Goal: Information Seeking & Learning: Learn about a topic

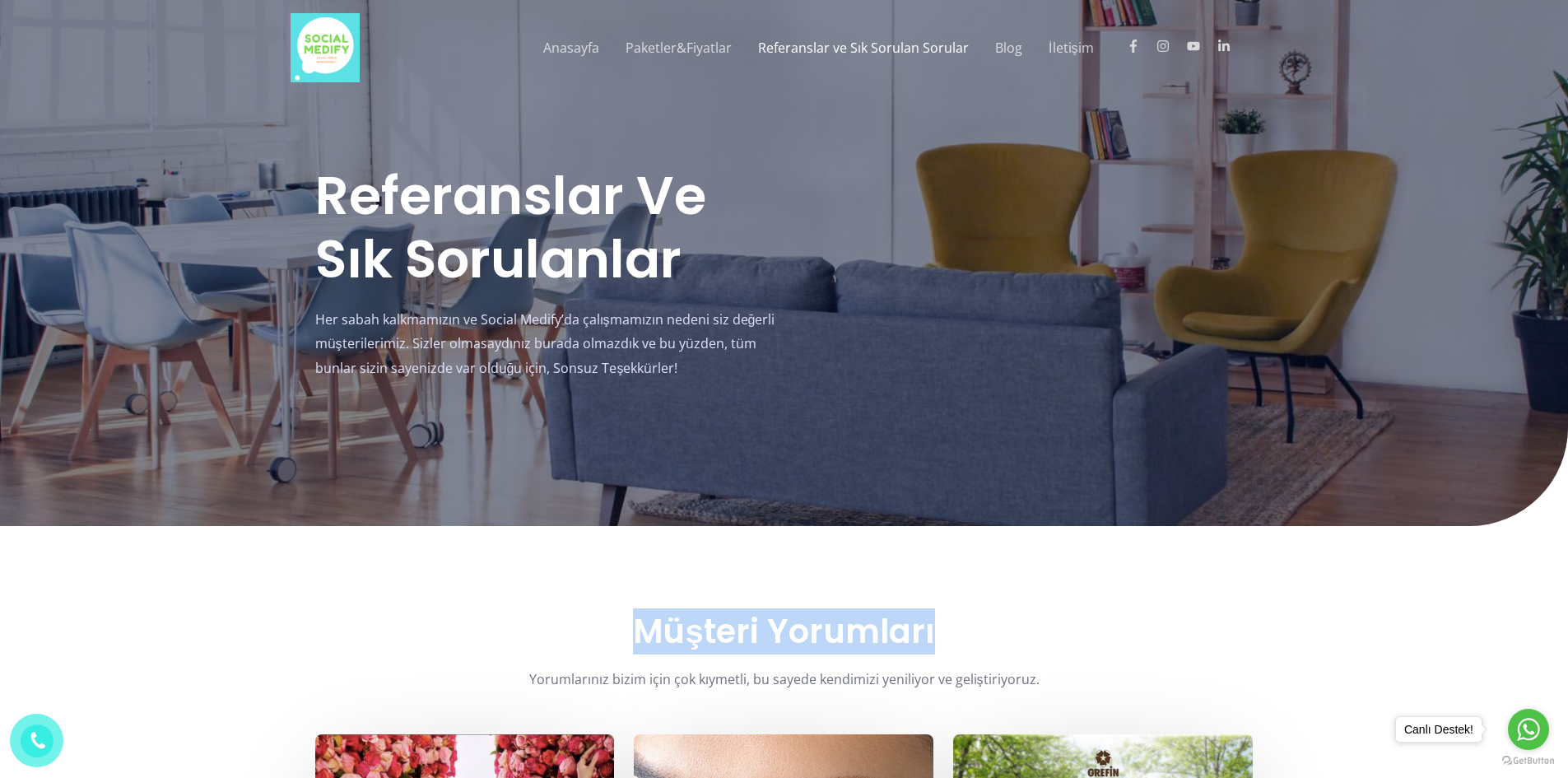
drag, startPoint x: 799, startPoint y: 686, endPoint x: 943, endPoint y: 648, distance: 148.9
click at [943, 648] on h2 "Müşteri Yorumları" at bounding box center [784, 631] width 939 height 39
click at [988, 645] on h2 "Müşteri Yorumları" at bounding box center [784, 631] width 939 height 39
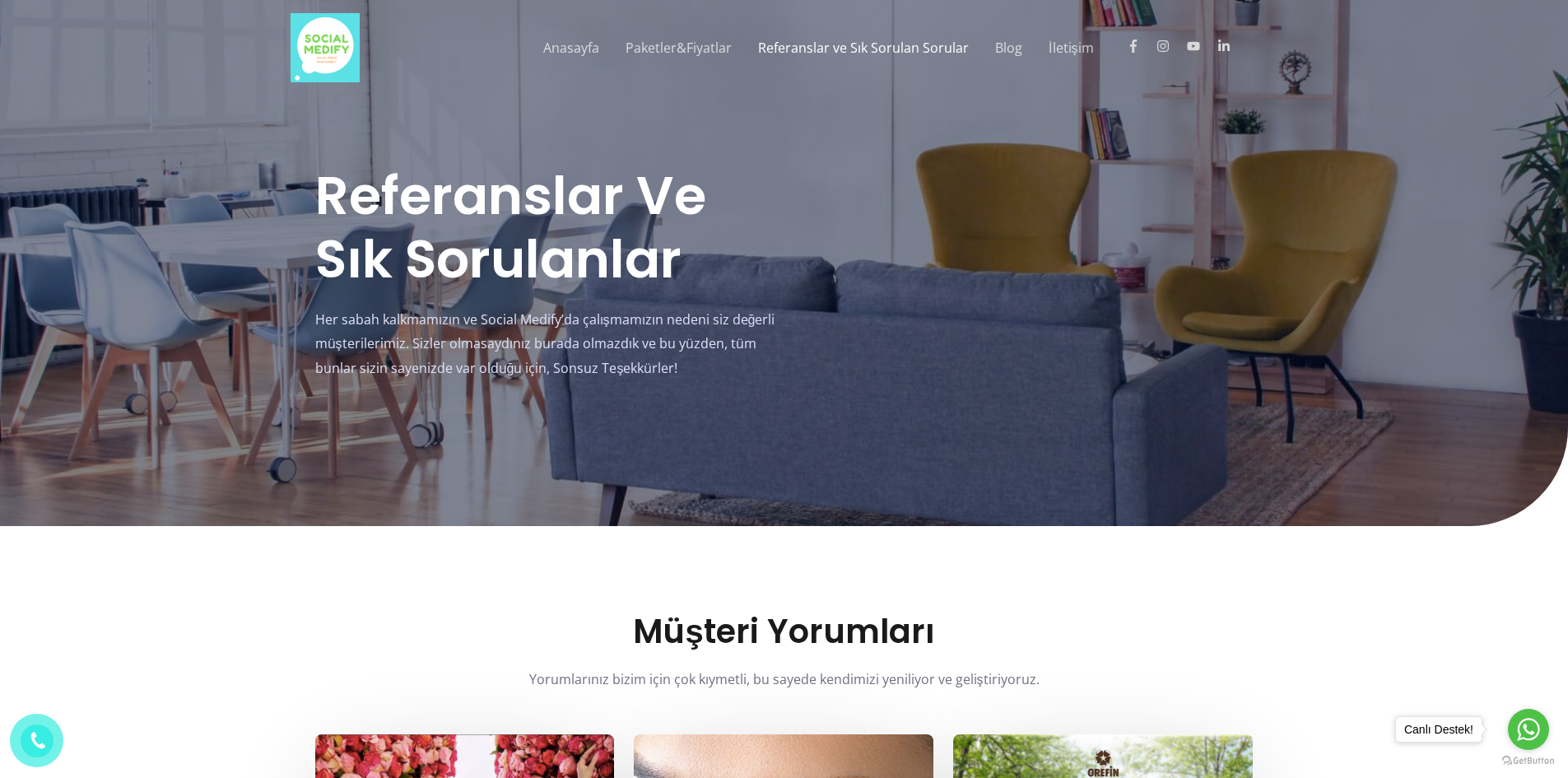
drag, startPoint x: 168, startPoint y: 598, endPoint x: 175, endPoint y: 563, distance: 35.7
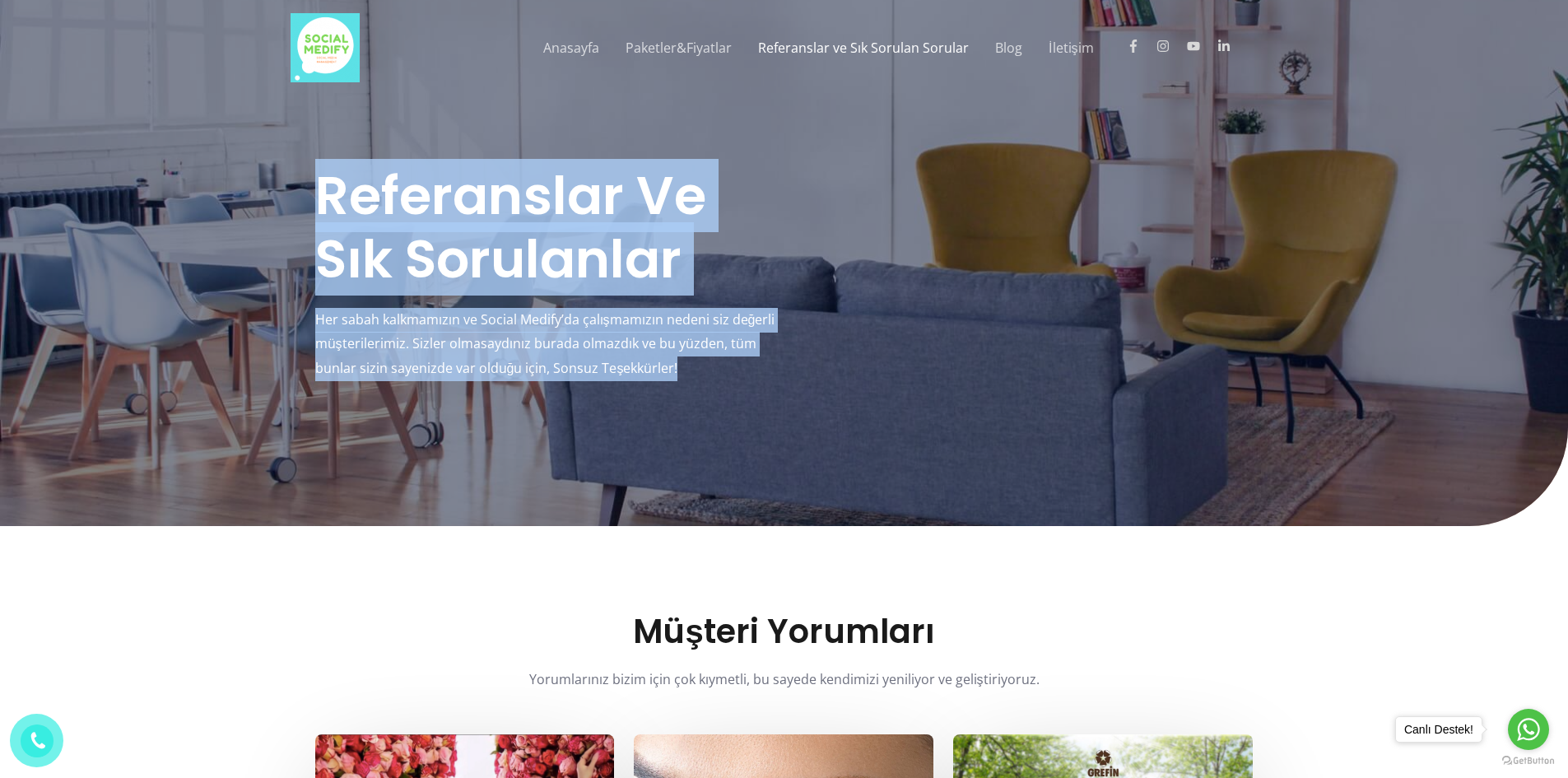
drag, startPoint x: 673, startPoint y: 376, endPoint x: 287, endPoint y: 334, distance: 388.3
click at [287, 334] on section "Referanslar ve Sık sorulanlar Her sabah kalkmamızın ve Social Medify’da çalışma…" at bounding box center [784, 263] width 1568 height 526
click at [287, 337] on div at bounding box center [784, 263] width 1568 height 526
drag, startPoint x: 298, startPoint y: 318, endPoint x: 676, endPoint y: 373, distance: 382.0
click at [676, 373] on section "Referanslar ve Sık sorulanlar Her sabah kalkmamızın ve Social Medify’da çalışma…" at bounding box center [784, 263] width 1568 height 526
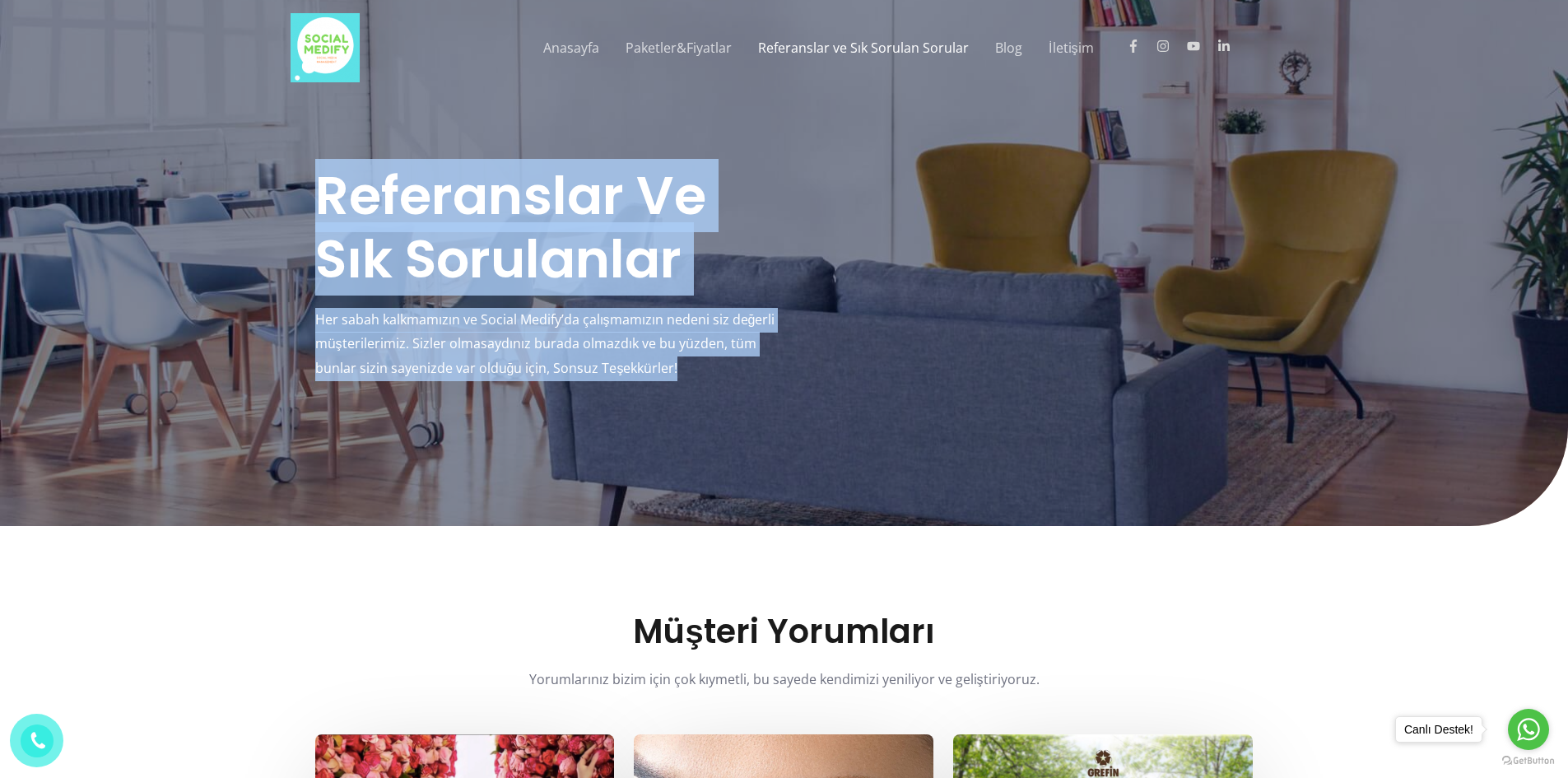
click at [676, 373] on p "Her sabah kalkmamızın ve Social Medify’da çalışmamızın nedeni siz değerli müşte…" at bounding box center [550, 344] width 469 height 73
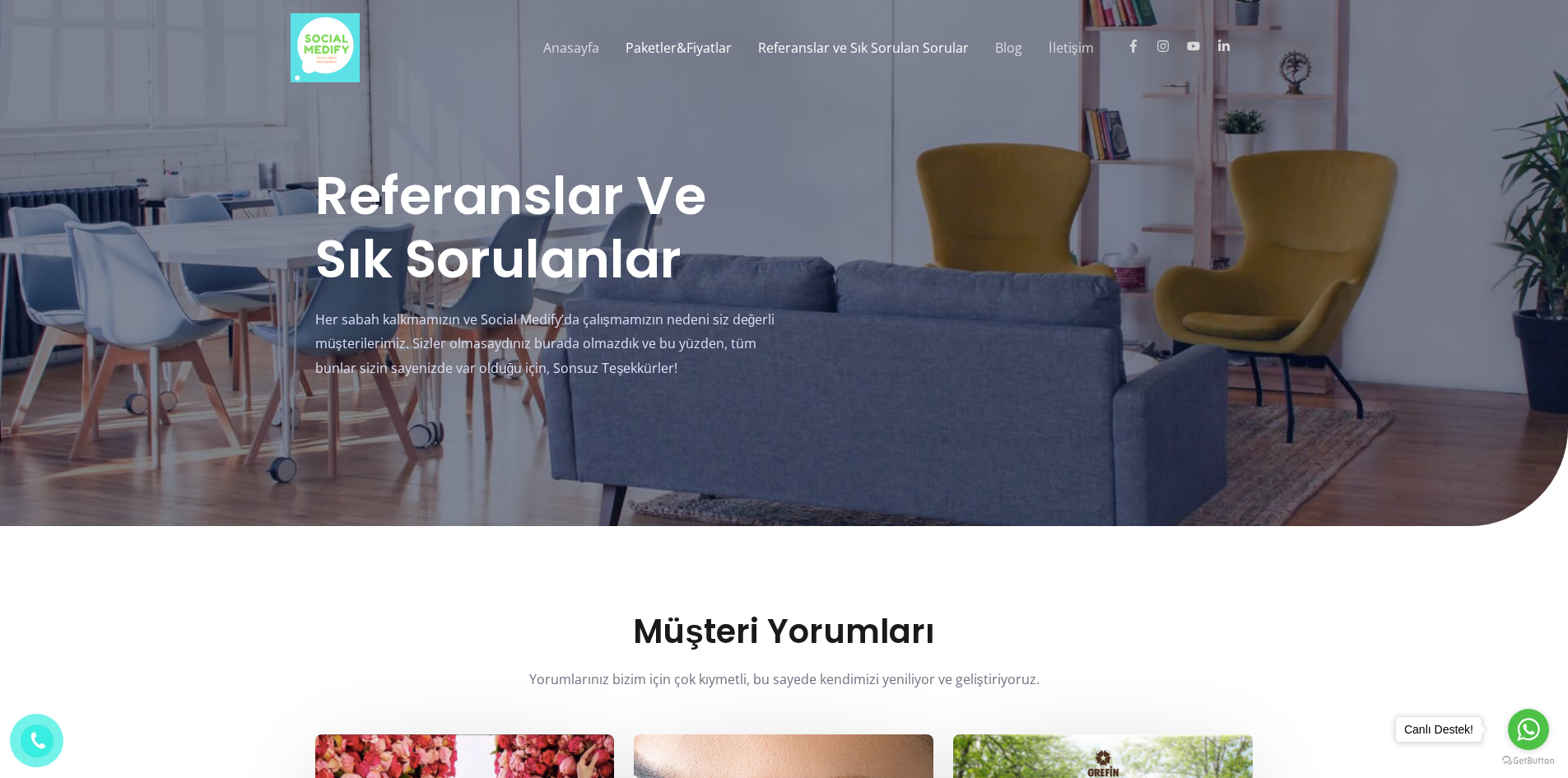
click at [684, 62] on link "Paketler&Fiyatlar" at bounding box center [679, 47] width 132 height 53
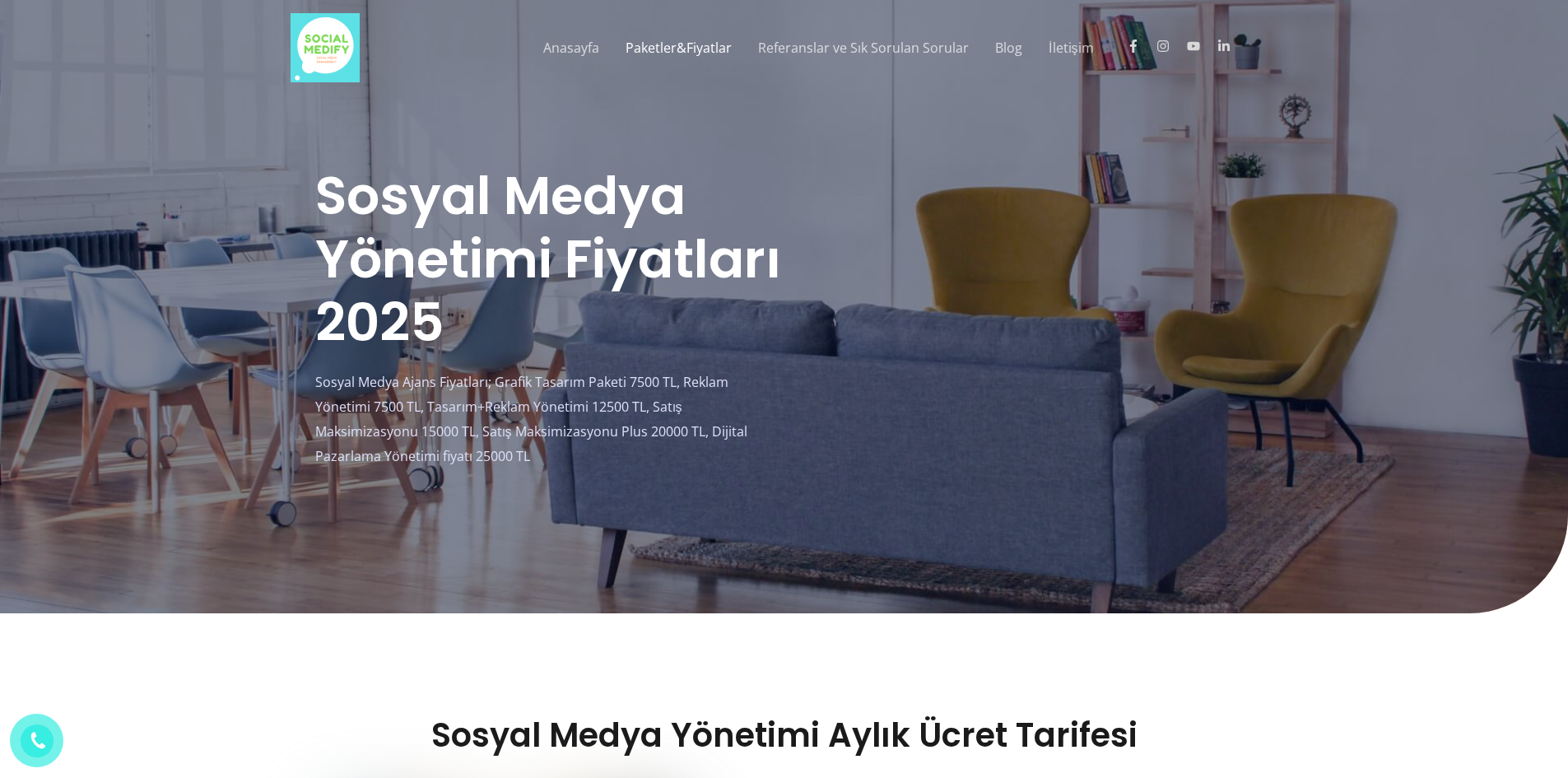
click at [1346, 219] on div at bounding box center [784, 306] width 1568 height 613
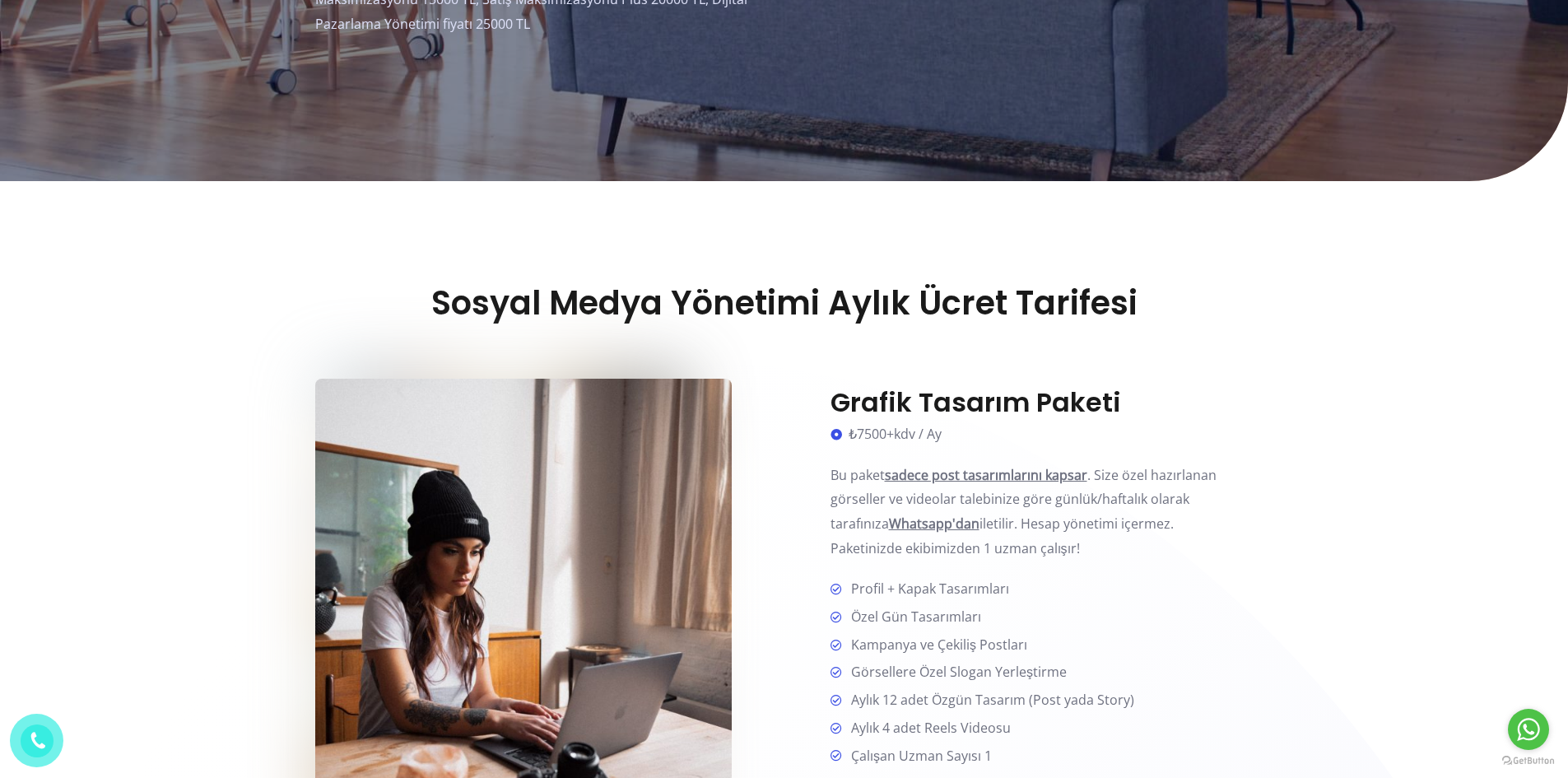
scroll to position [577, 0]
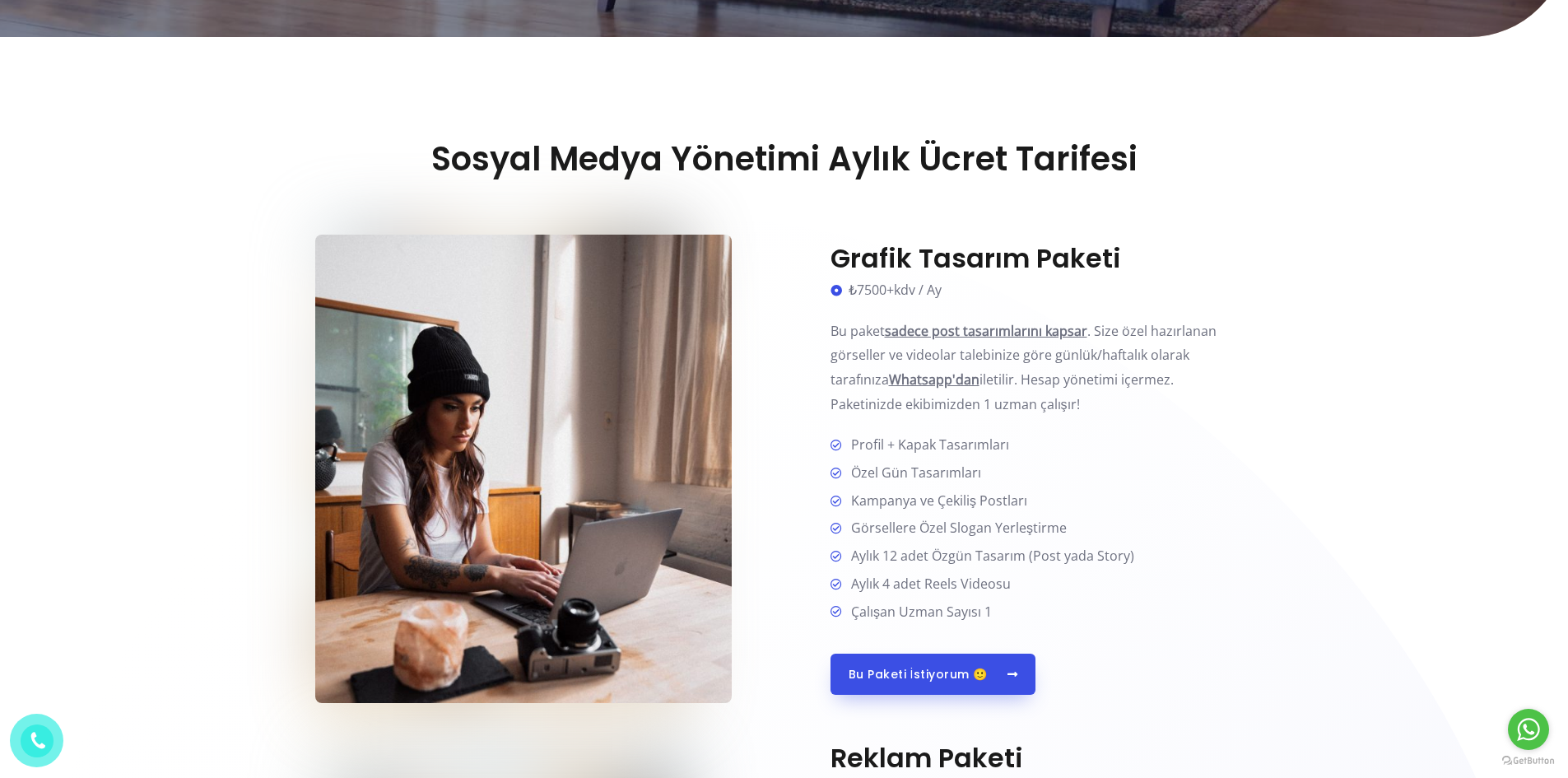
click at [827, 410] on div "Grafik Tasarım Paketi ₺7500+kdv / Ay Bu paket sadece post tasarımlarını kapsar …" at bounding box center [1018, 469] width 469 height 495
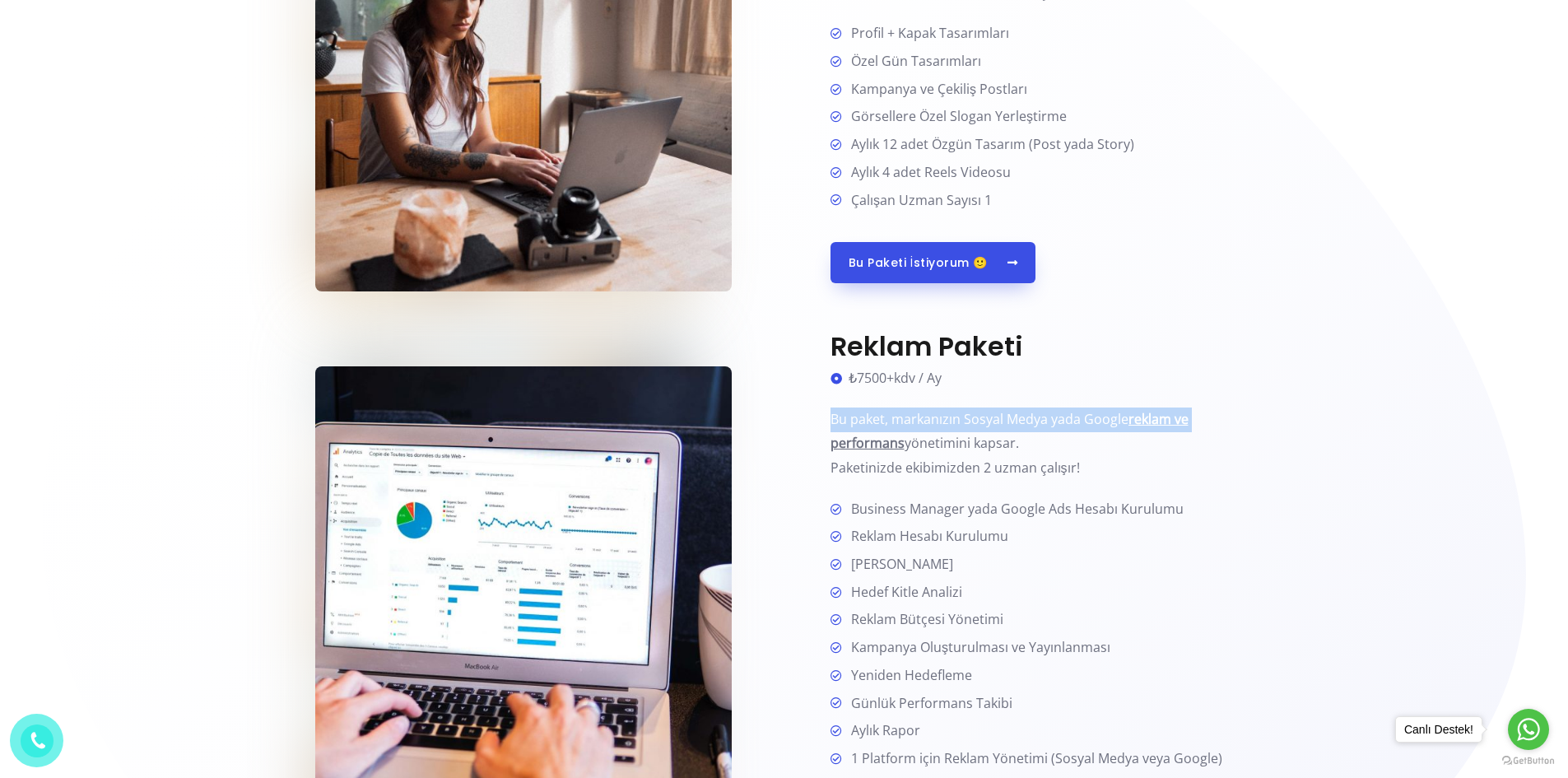
drag, startPoint x: 825, startPoint y: 404, endPoint x: 825, endPoint y: 461, distance: 57.0
click at [825, 460] on div "Reklam Paketi ₺7500+kdv / Ay Bu paket, markanızın Sosyal Medya yada Google rekl…" at bounding box center [1018, 600] width 469 height 538
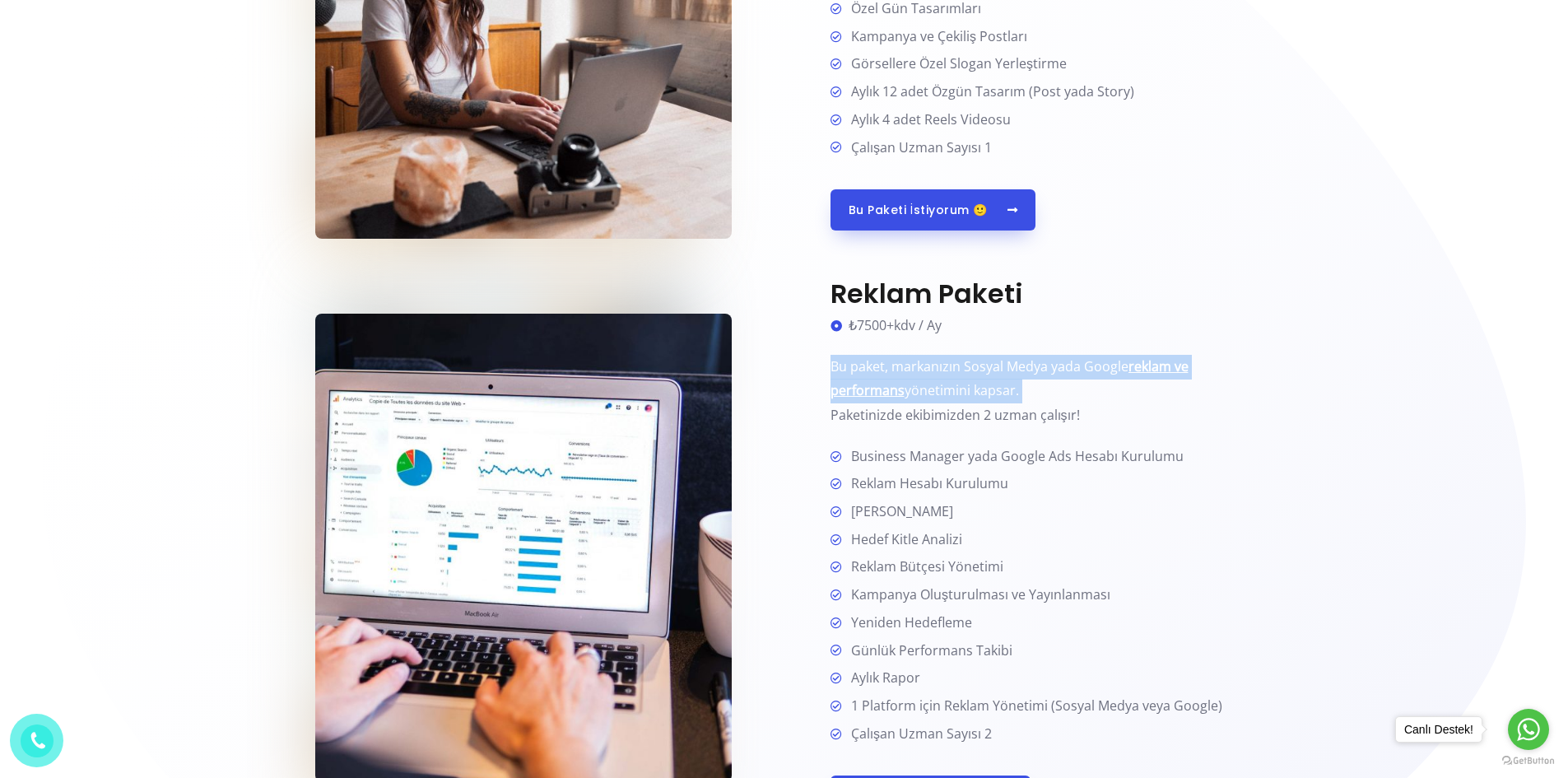
scroll to position [1071, 0]
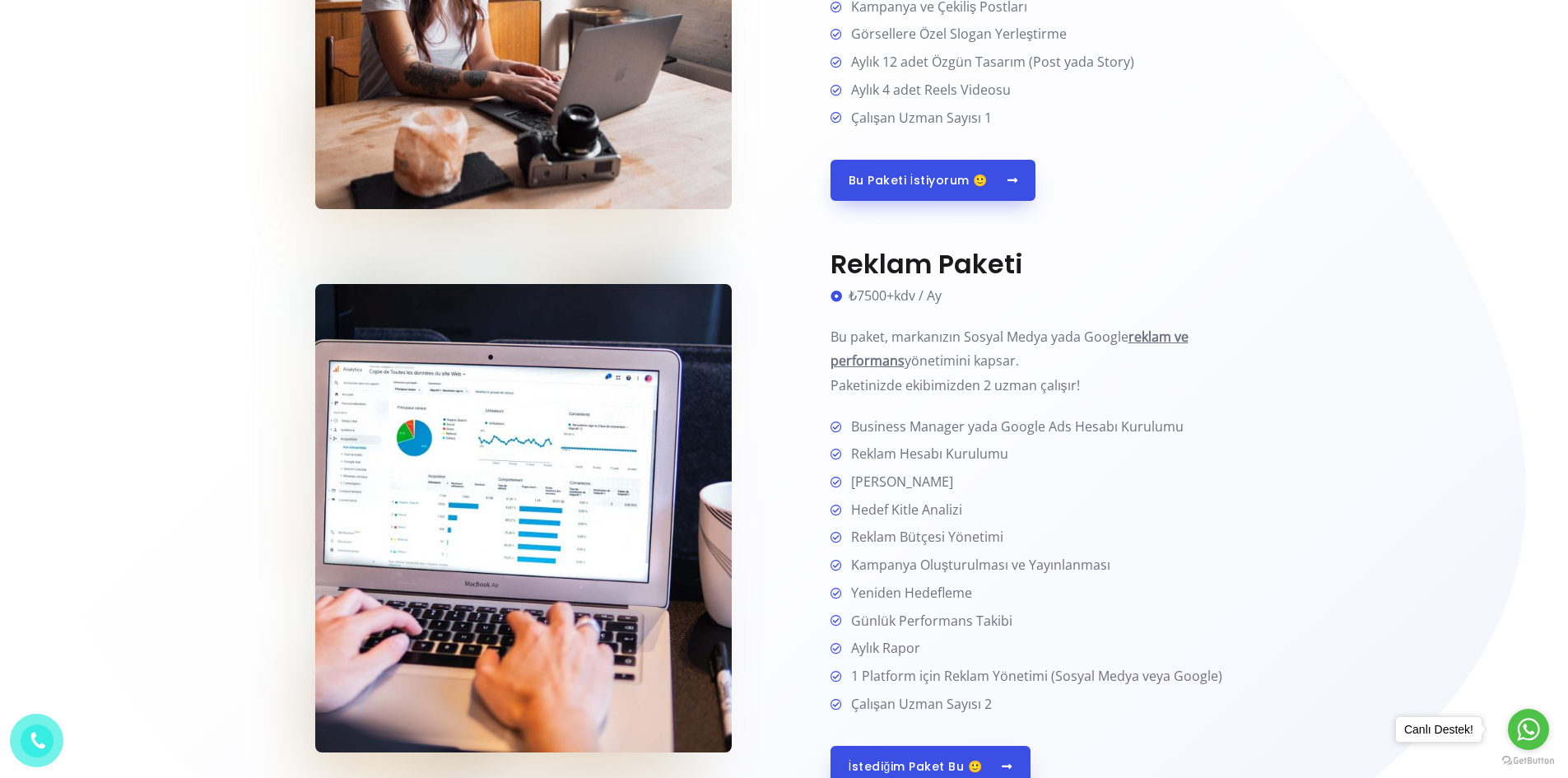
click at [813, 475] on div "Reklam Paketi ₺7500+kdv / Ay Bu paket, markanızın Sosyal Medya yada Google rekl…" at bounding box center [1018, 517] width 469 height 538
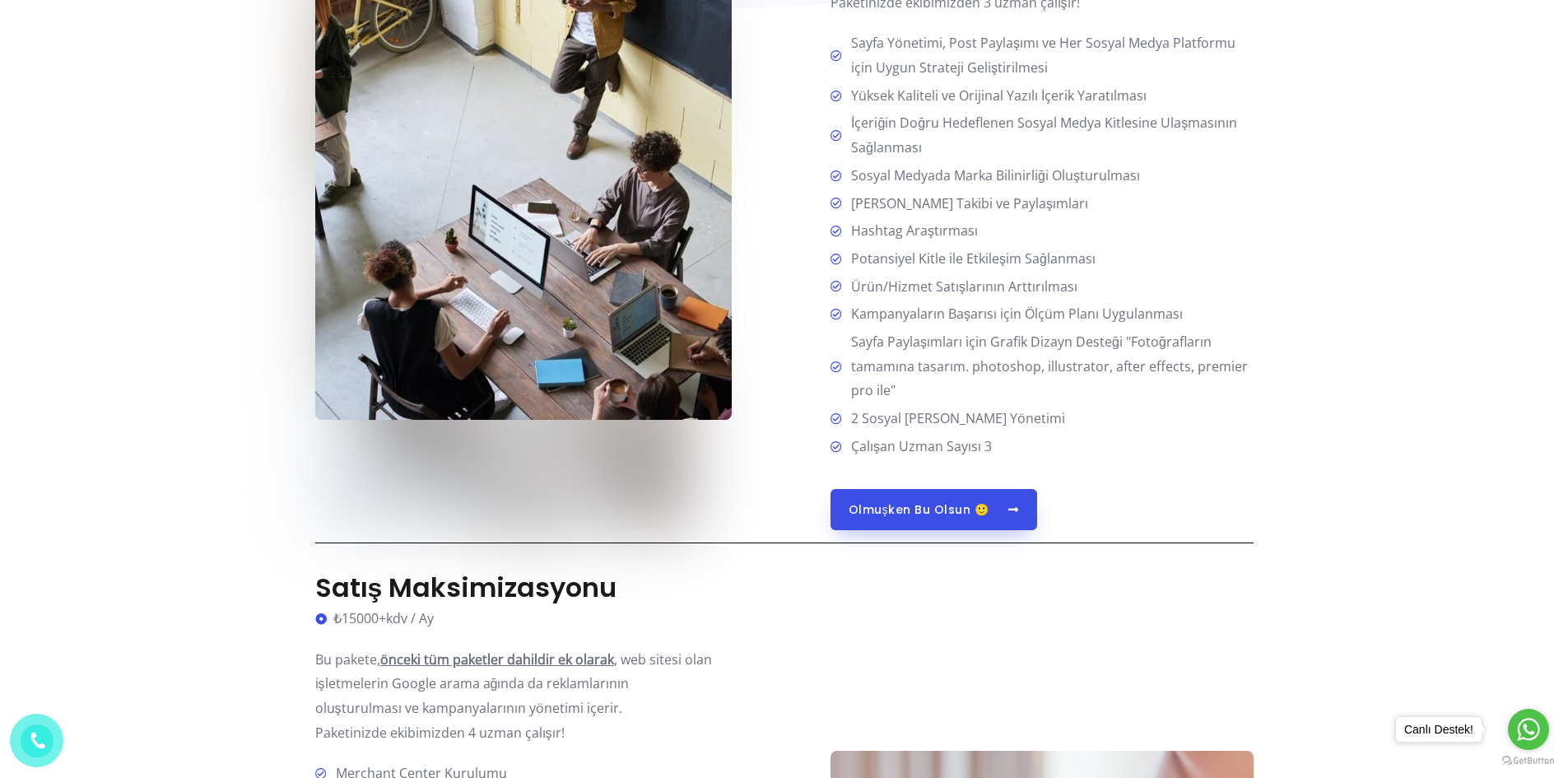
scroll to position [2553, 0]
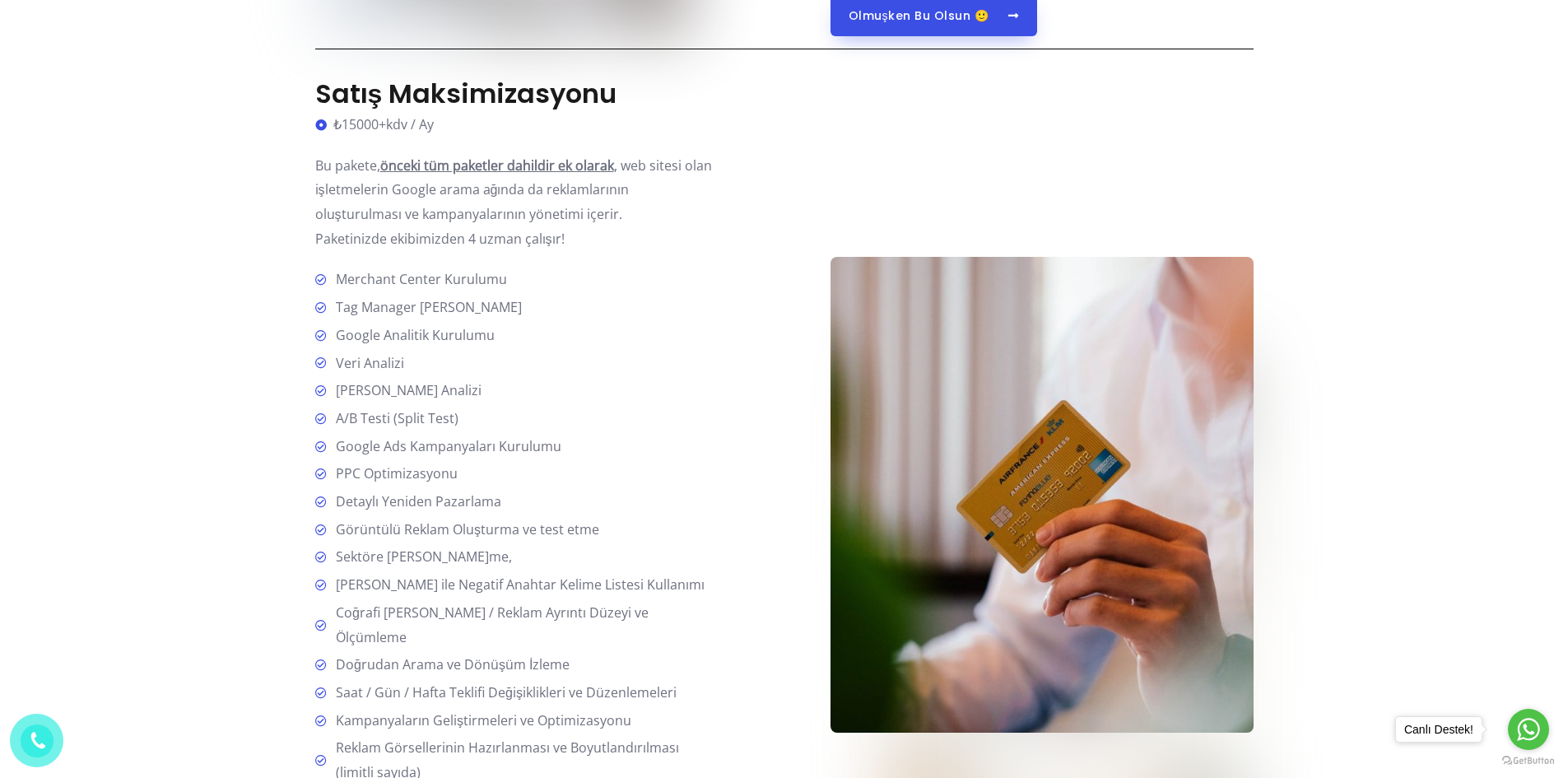
drag, startPoint x: 605, startPoint y: 578, endPoint x: 677, endPoint y: 520, distance: 92.5
click at [677, 520] on ul "Merchant Center Kurulumu Tag Manager Kurulumu Google Analitik Kurulumu Veri Ana…" at bounding box center [517, 554] width 404 height 573
click at [677, 513] on li "Detaylı Yeniden Pazarlama" at bounding box center [517, 503] width 404 height 26
drag, startPoint x: 640, startPoint y: 266, endPoint x: 570, endPoint y: 313, distance: 84.3
click at [570, 313] on div "Satış Maksimizasyonu ₺15000+kdv / Ay Bu pakete, önceki tüm paketler dahildir ek…" at bounding box center [517, 496] width 404 height 835
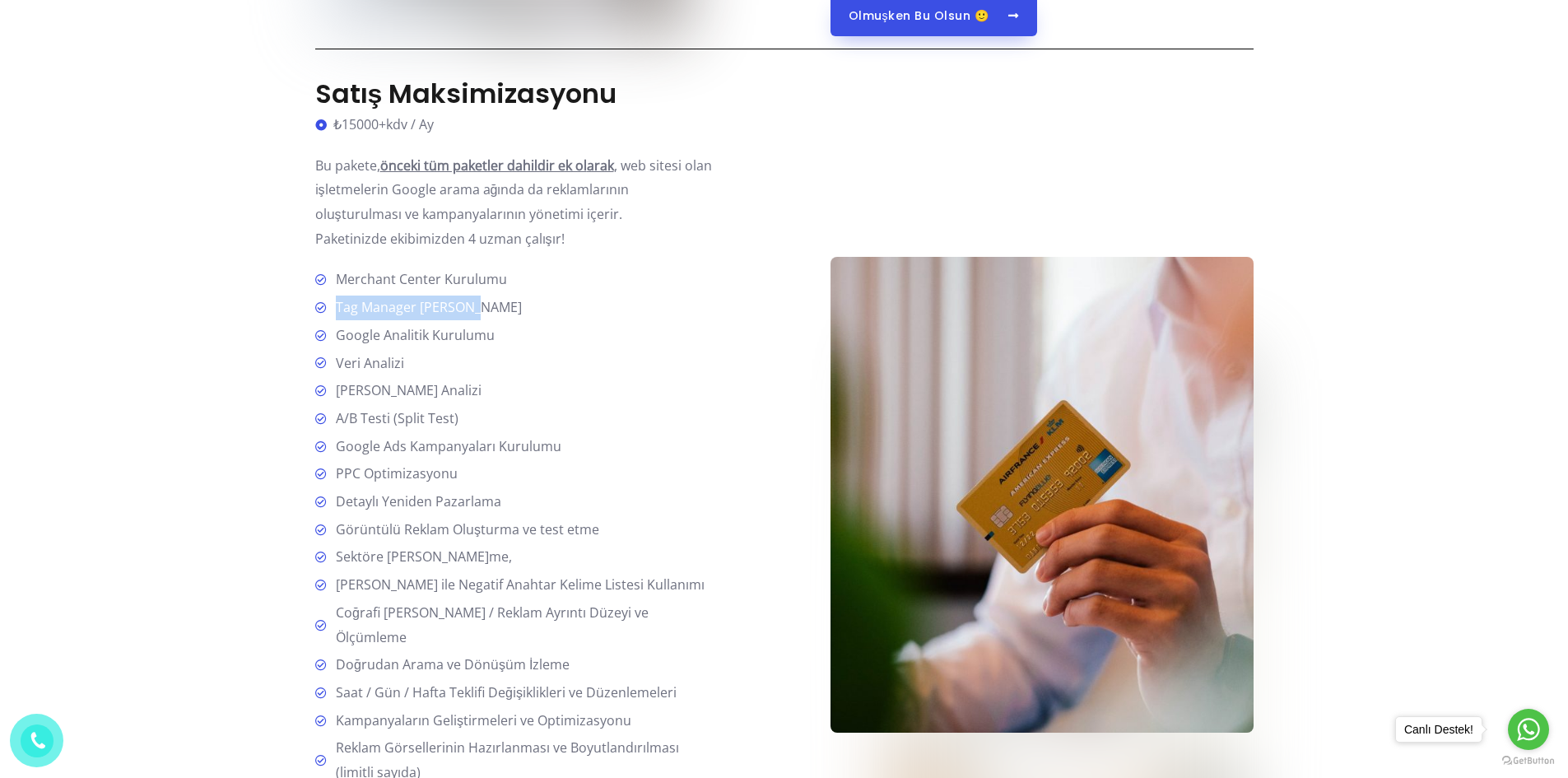
click at [570, 313] on li "Tag Manager [PERSON_NAME]" at bounding box center [517, 308] width 404 height 26
drag, startPoint x: 459, startPoint y: 315, endPoint x: 427, endPoint y: 311, distance: 32.2
click at [427, 311] on li "Tag Manager [PERSON_NAME]" at bounding box center [517, 308] width 404 height 26
click at [544, 364] on li "Veri Analizi" at bounding box center [517, 365] width 404 height 26
drag, startPoint x: 611, startPoint y: 387, endPoint x: 602, endPoint y: 384, distance: 9.5
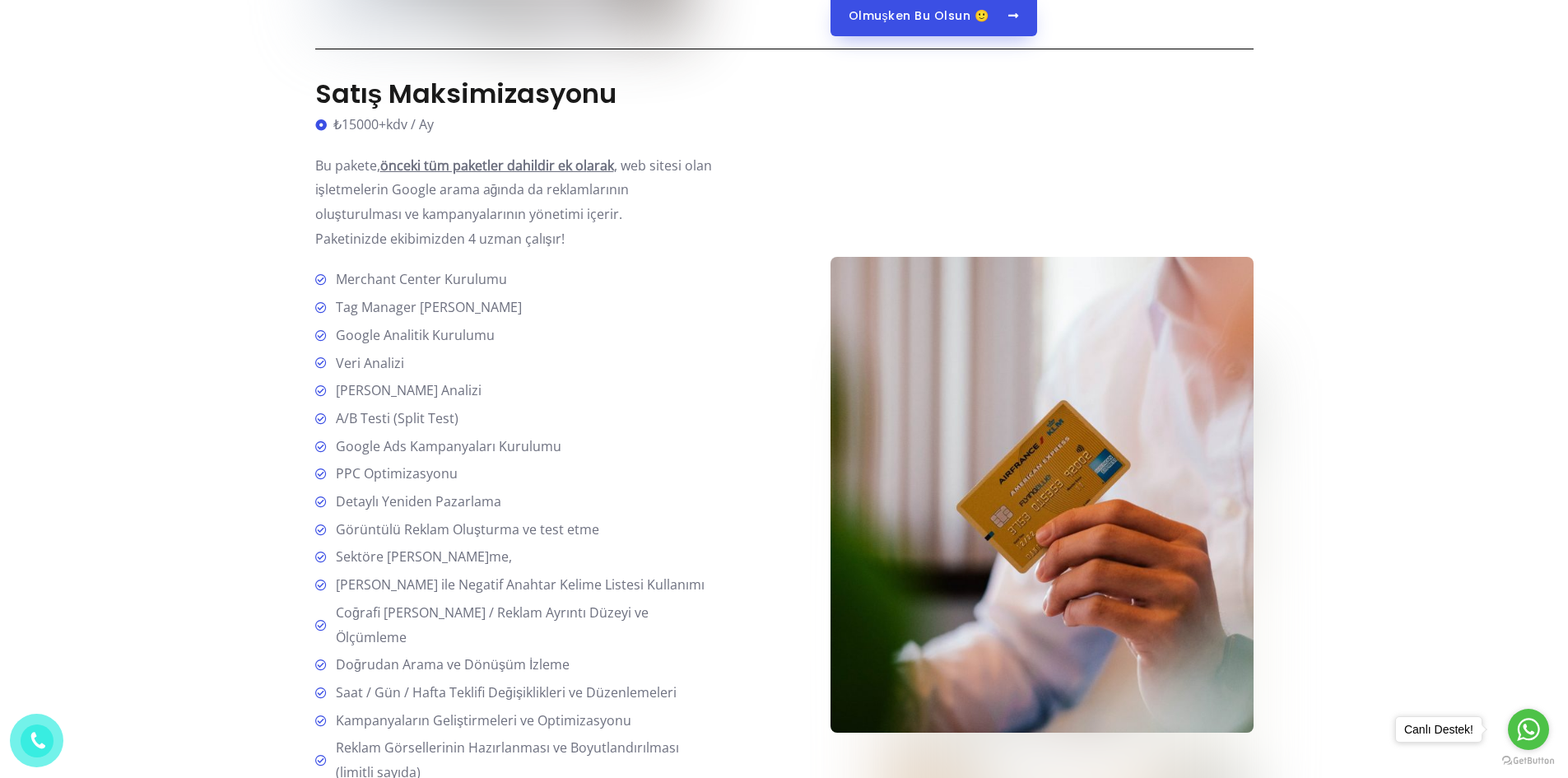
click at [609, 387] on li "[PERSON_NAME] Analizi" at bounding box center [517, 391] width 404 height 26
drag, startPoint x: 569, startPoint y: 375, endPoint x: 558, endPoint y: 329, distance: 47.3
click at [564, 369] on li "Veri Analizi" at bounding box center [517, 365] width 404 height 26
click at [561, 311] on li "Tag Manager Kurulumu" at bounding box center [517, 308] width 404 height 26
drag, startPoint x: 571, startPoint y: 248, endPoint x: 524, endPoint y: 247, distance: 47.0
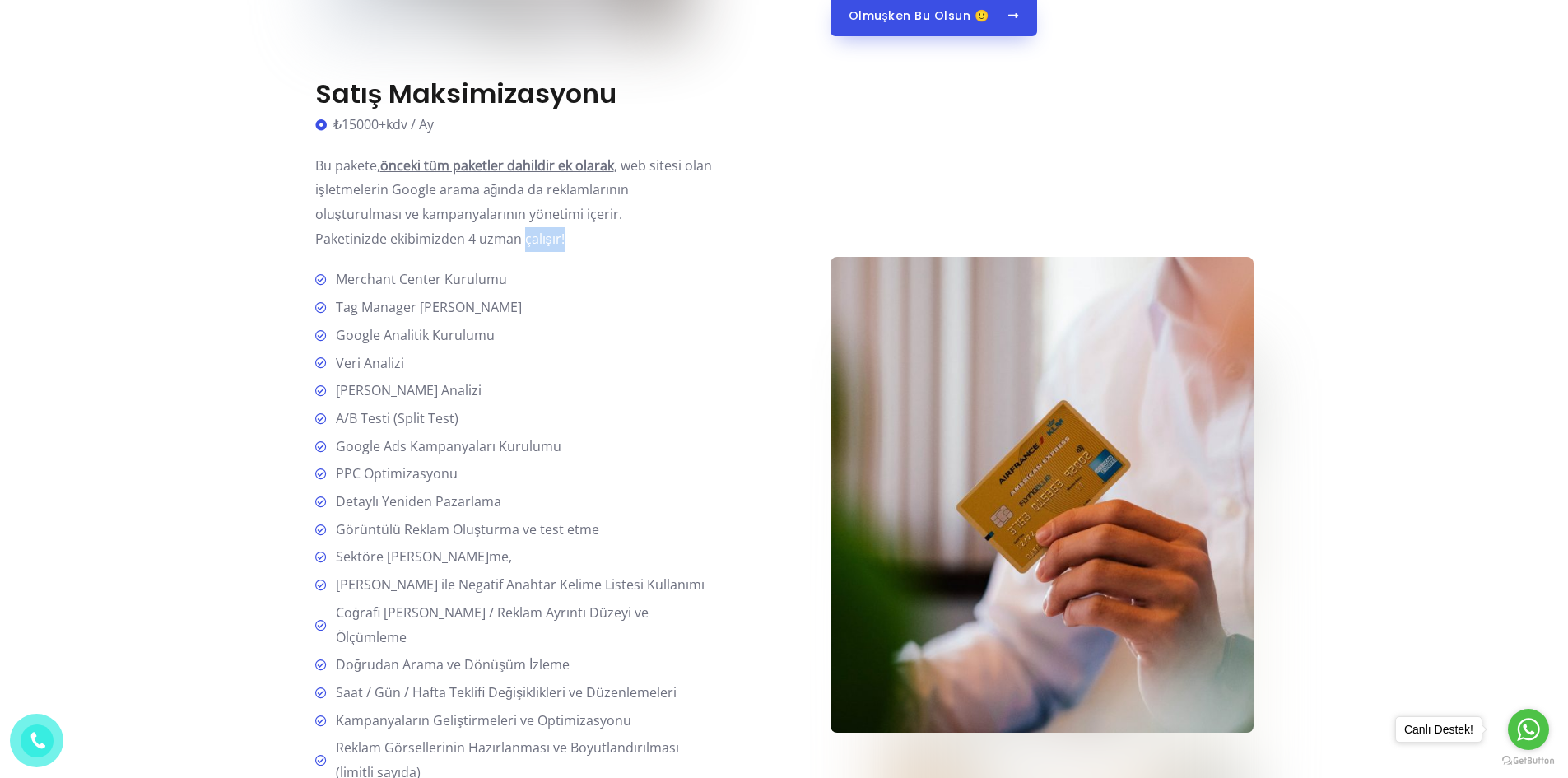
click at [524, 247] on div "Satış Maksimizasyonu ₺15000+kdv / Ay Bu pakete, önceki tüm paketler dahildir ek…" at bounding box center [517, 496] width 404 height 835
click at [526, 247] on span "Paketinizde ekibimizden 4 uzman çalışır!" at bounding box center [440, 238] width 249 height 18
drag, startPoint x: 129, startPoint y: 177, endPoint x: 213, endPoint y: 87, distance: 123.1
click at [180, 166] on section "Sosyal Medya Yönetimi Aylık Ücret Tarifesi Grafik Tasarım Paketi ₺7500+kdv / Ay…" at bounding box center [784, 141] width 1568 height 4161
